Goal: Task Accomplishment & Management: Complete application form

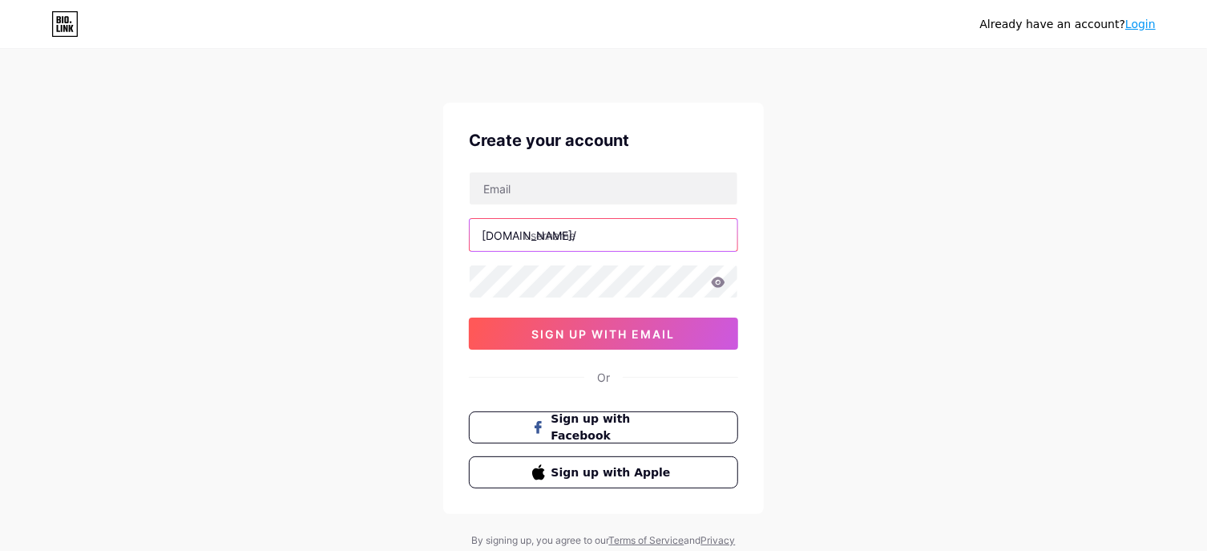
click at [592, 233] on input "text" at bounding box center [604, 235] width 268 height 32
paste input "[EMAIL_ADDRESS][DOMAIN_NAME]"
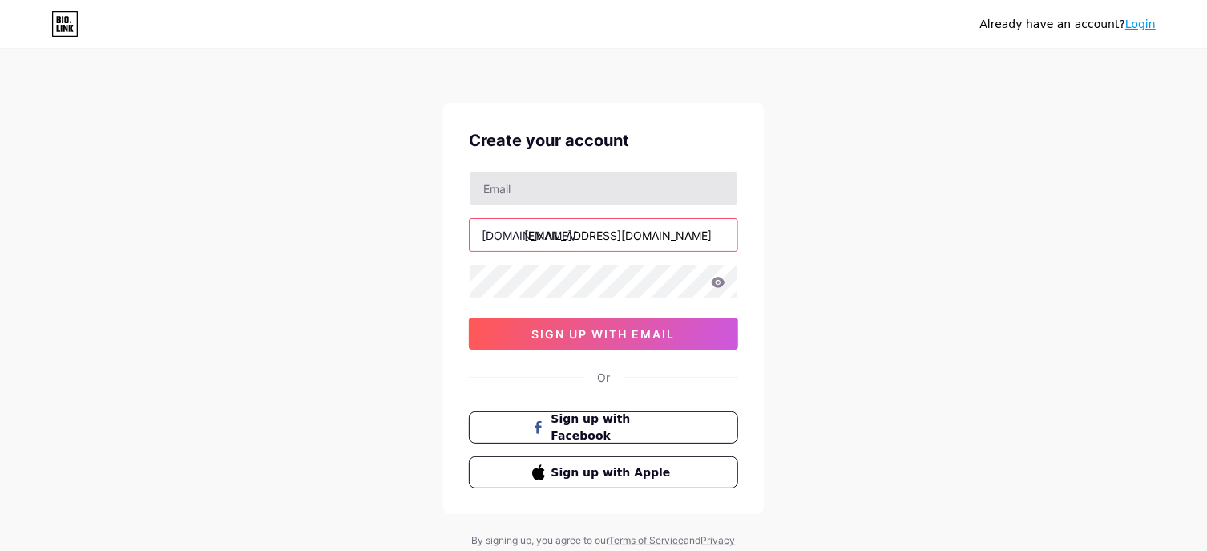
type input "[EMAIL_ADDRESS][DOMAIN_NAME]"
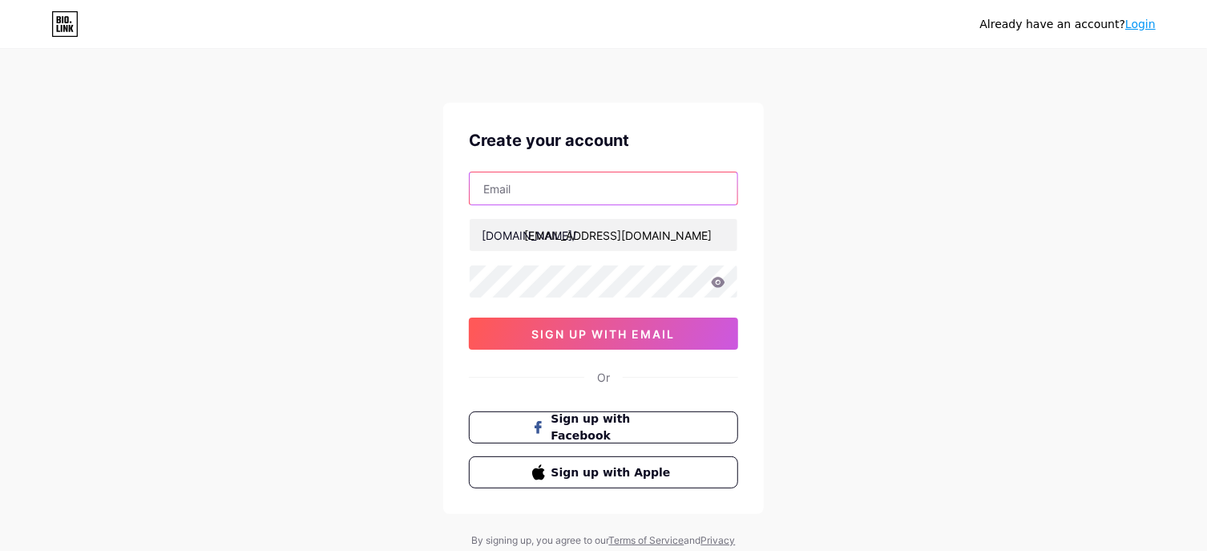
paste input "[EMAIL_ADDRESS][DOMAIN_NAME]"
click at [558, 181] on input "[EMAIL_ADDRESS][DOMAIN_NAME]" at bounding box center [604, 188] width 268 height 32
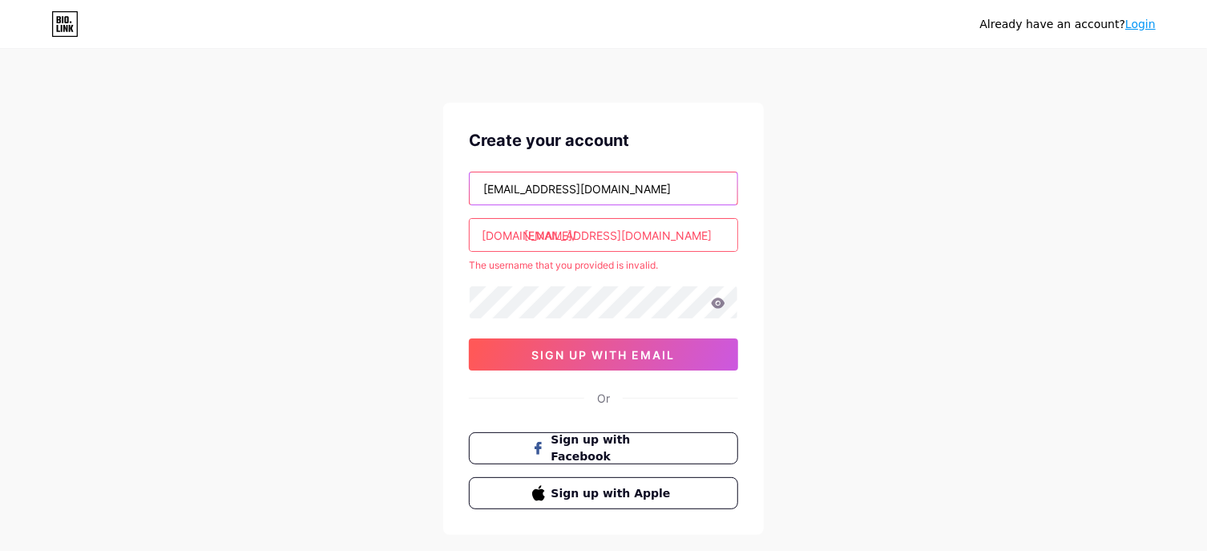
type input "[EMAIL_ADDRESS][DOMAIN_NAME]"
drag, startPoint x: 583, startPoint y: 239, endPoint x: 819, endPoint y: 205, distance: 238.0
click at [737, 219] on input "mianewma" at bounding box center [604, 235] width 268 height 32
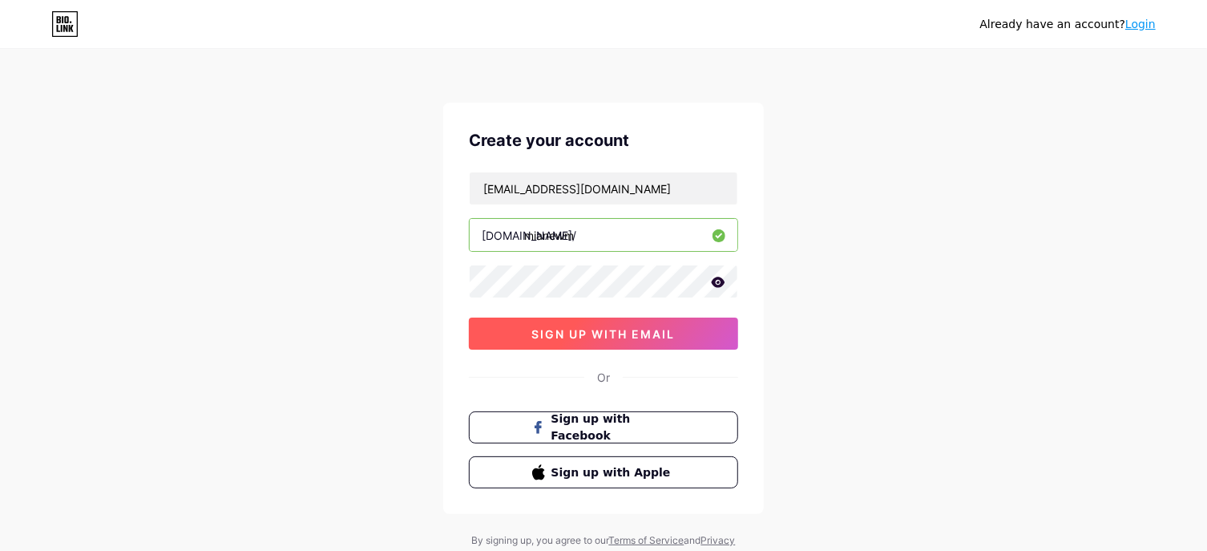
type input "mianewm"
click at [596, 329] on span "sign up with email" at bounding box center [603, 334] width 143 height 14
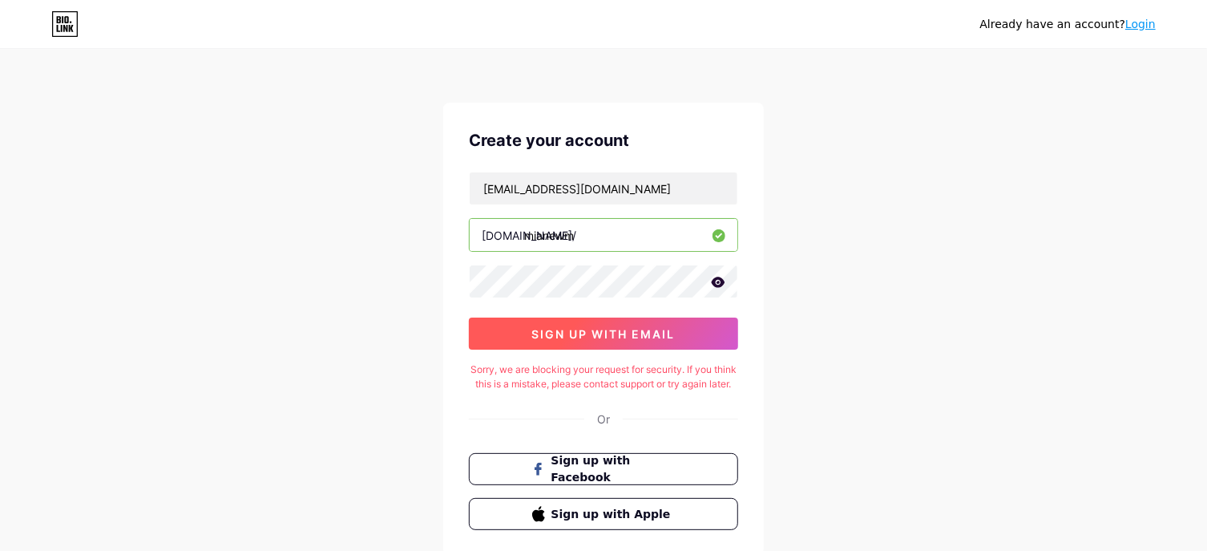
click at [596, 329] on span "sign up with email" at bounding box center [603, 334] width 143 height 14
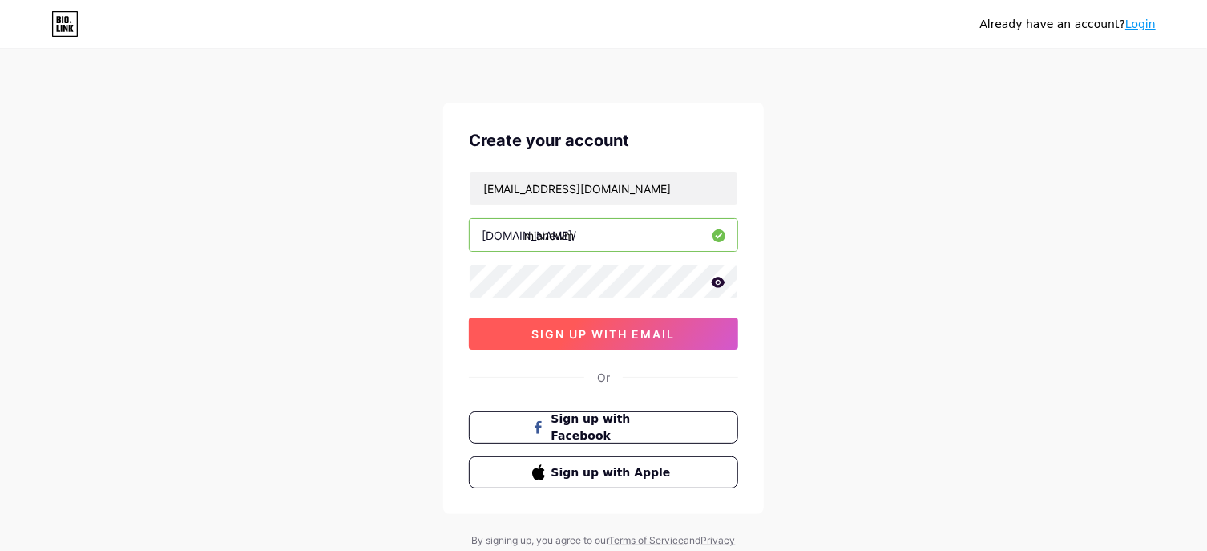
click at [596, 329] on span "sign up with email" at bounding box center [603, 334] width 143 height 14
click at [631, 336] on span "sign up with email" at bounding box center [603, 334] width 143 height 14
